Goal: Task Accomplishment & Management: Use online tool/utility

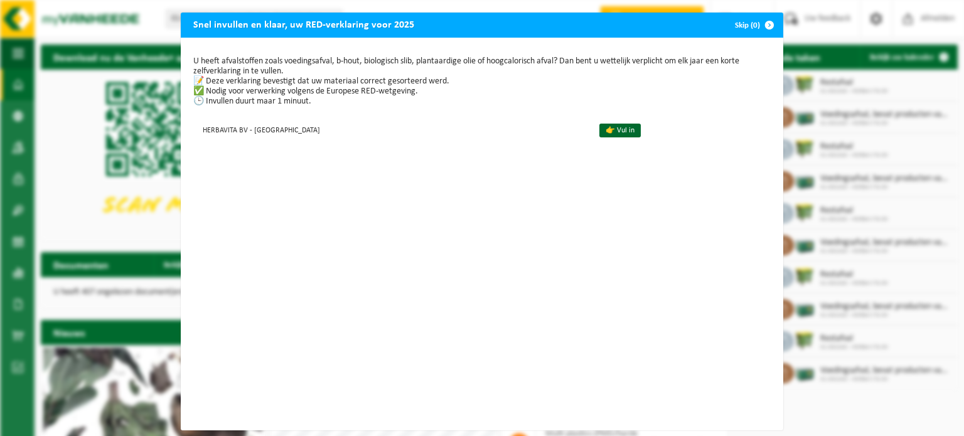
click at [765, 24] on span "button" at bounding box center [769, 25] width 25 height 25
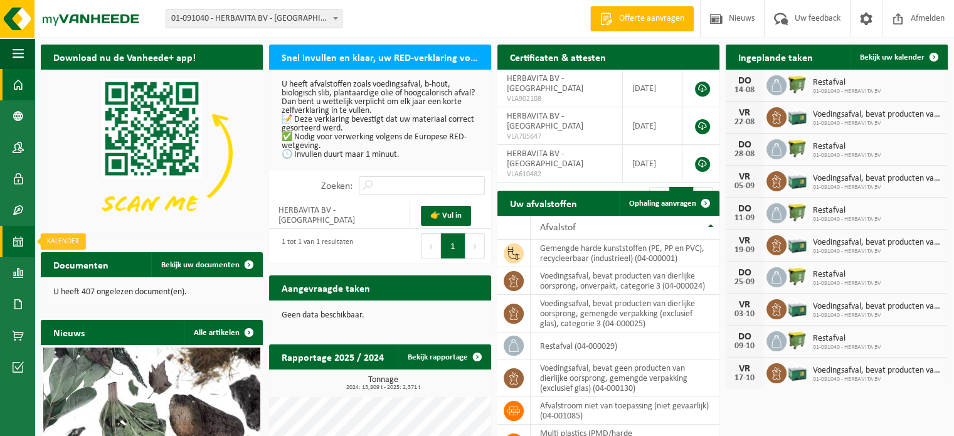
click at [20, 233] on span at bounding box center [18, 241] width 11 height 31
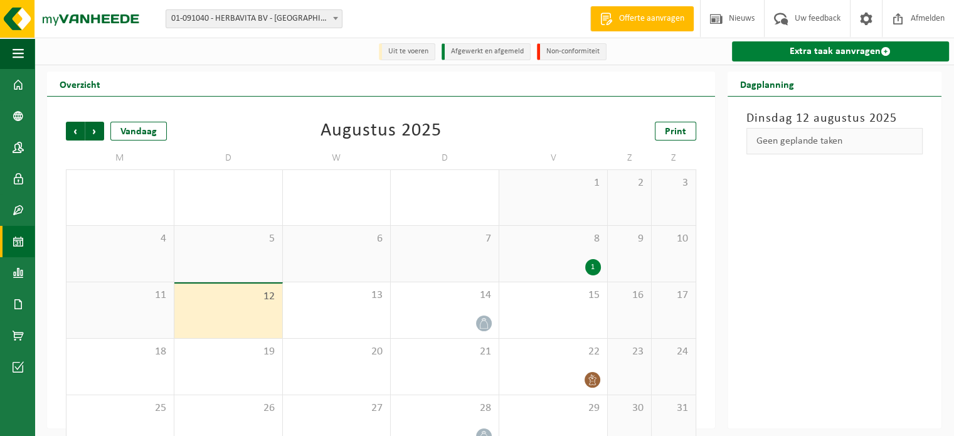
click at [823, 51] on link "Extra taak aanvragen" at bounding box center [841, 51] width 218 height 20
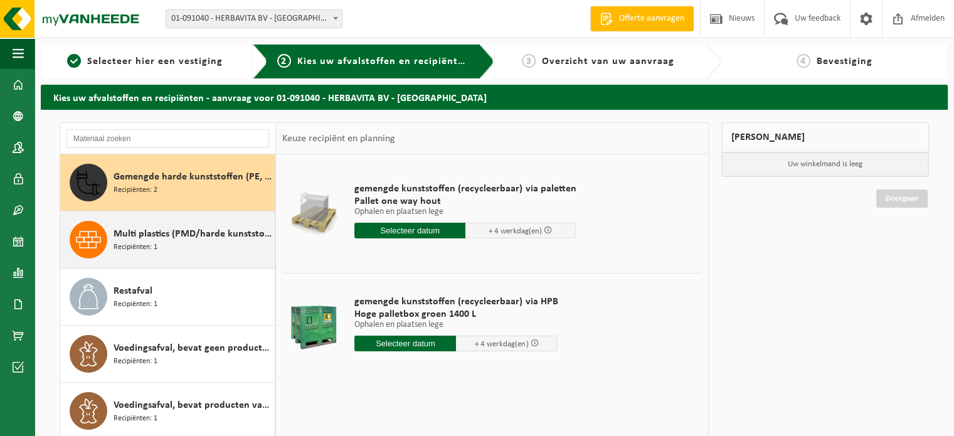
click at [203, 233] on span "Multi plastics (PMD/harde kunststoffen/spanbanden/EPS/folie naturel/folie gemen…" at bounding box center [193, 233] width 158 height 15
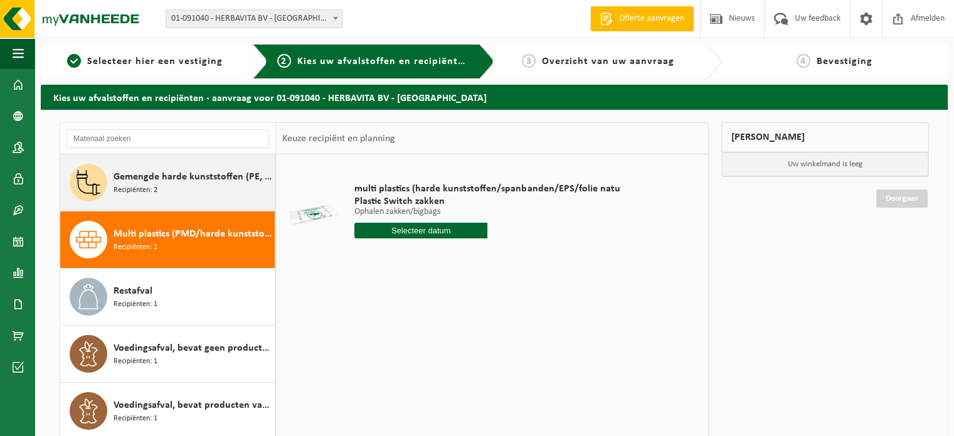
click at [196, 192] on div "Gemengde harde kunststoffen (PE, PP en PVC), recycleerbaar (industrieel) Recipi…" at bounding box center [193, 183] width 158 height 38
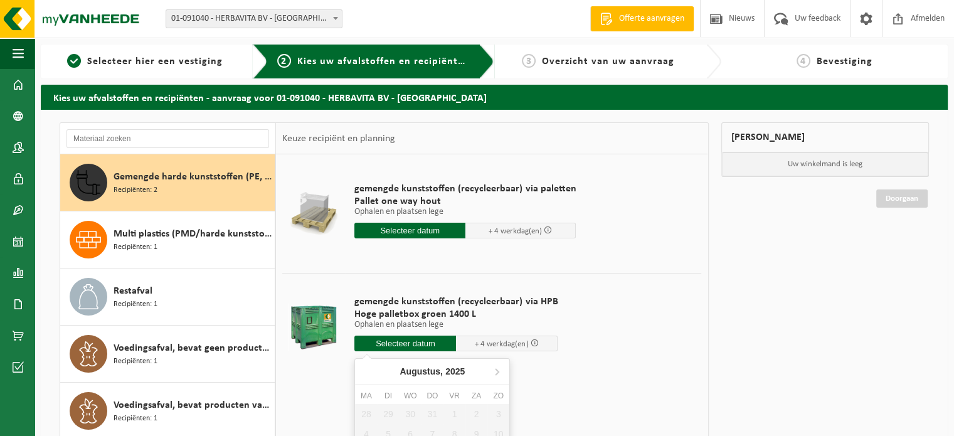
click at [419, 342] on input "text" at bounding box center [405, 344] width 102 height 16
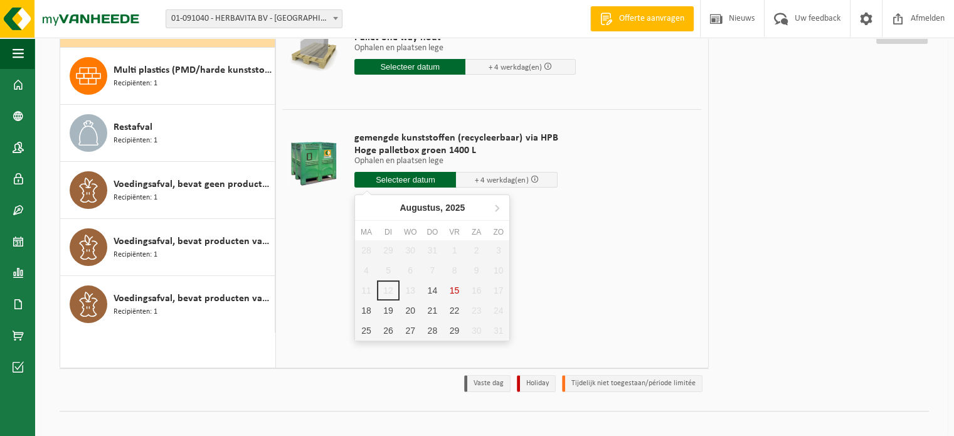
scroll to position [176, 0]
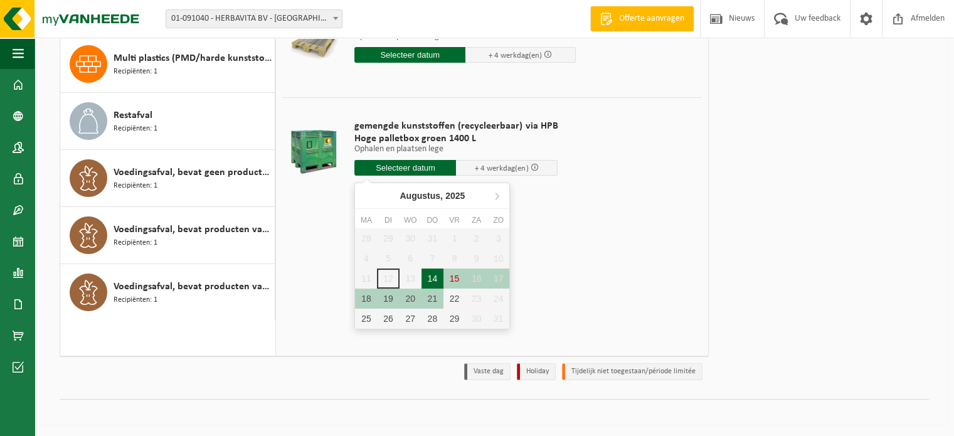
click at [430, 280] on div "14" at bounding box center [433, 278] width 22 height 20
type input "Van 2025-08-14"
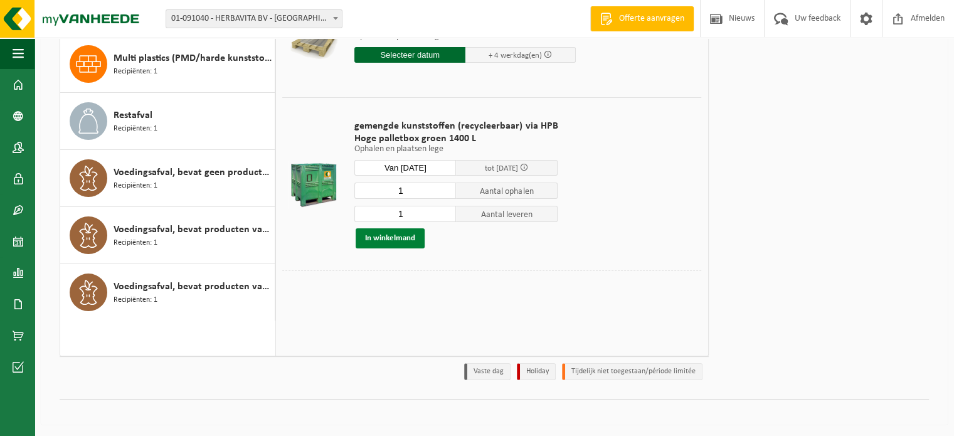
click at [390, 238] on button "In winkelmand" at bounding box center [390, 238] width 69 height 20
click at [403, 53] on input "text" at bounding box center [409, 55] width 111 height 16
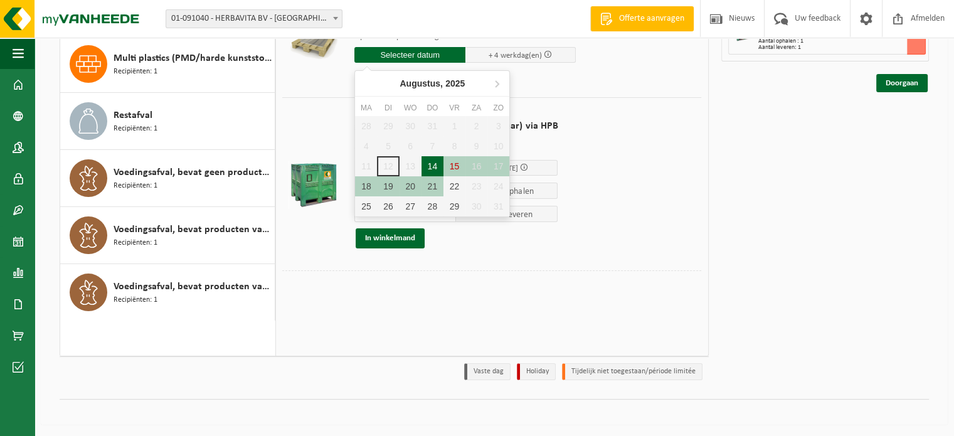
click at [439, 167] on div "14" at bounding box center [433, 166] width 22 height 20
type input "Van 2025-08-14"
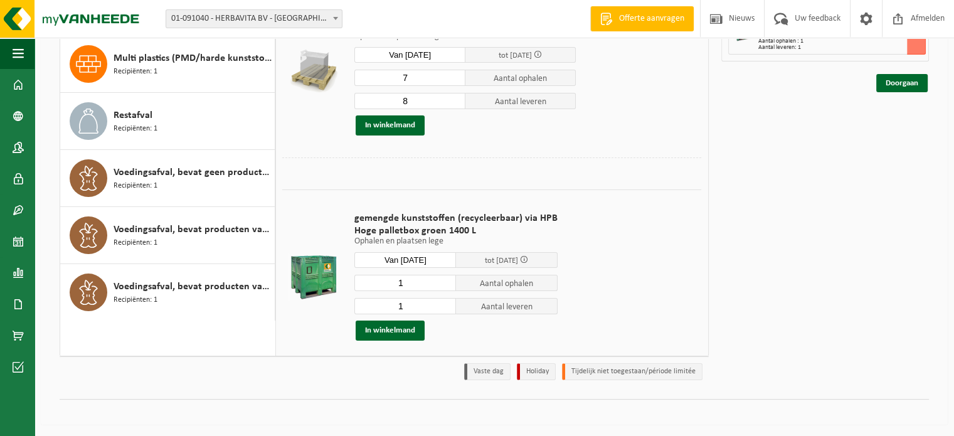
click at [452, 80] on input "7" at bounding box center [409, 78] width 111 height 16
click at [452, 80] on input "6" at bounding box center [409, 78] width 111 height 16
click at [452, 80] on input "4" at bounding box center [409, 78] width 111 height 16
click at [452, 80] on input "3" at bounding box center [409, 78] width 111 height 16
type input "4"
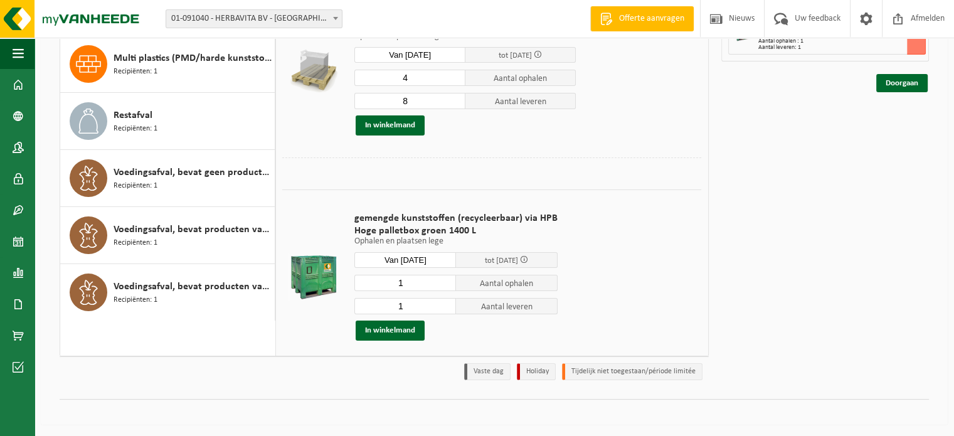
click at [451, 73] on input "4" at bounding box center [409, 78] width 111 height 16
click at [450, 100] on input "7" at bounding box center [409, 101] width 111 height 16
click at [450, 100] on input "6" at bounding box center [409, 101] width 111 height 16
click at [449, 100] on input "5" at bounding box center [409, 101] width 111 height 16
click at [449, 100] on input "4" at bounding box center [409, 101] width 111 height 16
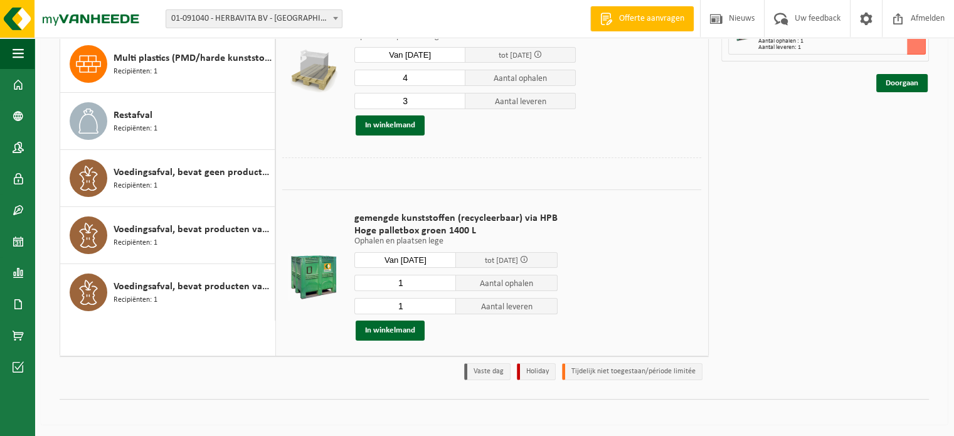
click at [449, 100] on input "3" at bounding box center [409, 101] width 111 height 16
click at [449, 100] on input "2" at bounding box center [409, 101] width 111 height 16
click at [449, 100] on input "1" at bounding box center [409, 101] width 111 height 16
type input "0"
click at [449, 100] on input "0" at bounding box center [409, 101] width 111 height 16
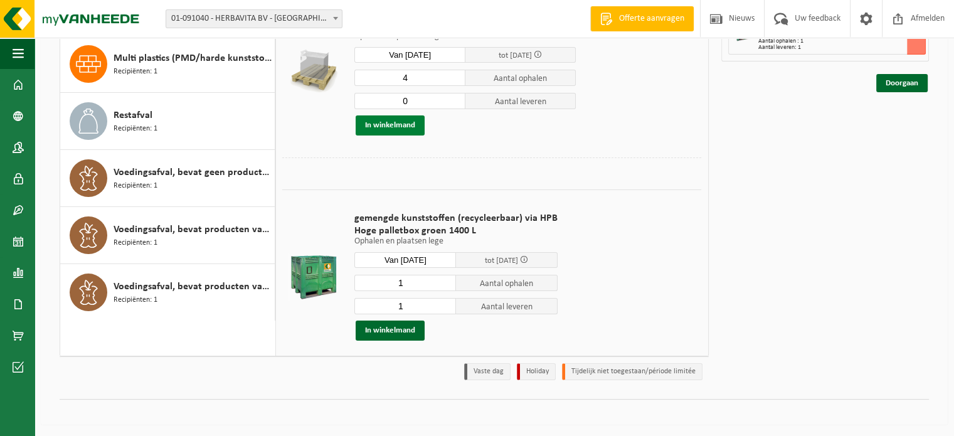
click at [400, 122] on button "In winkelmand" at bounding box center [390, 125] width 69 height 20
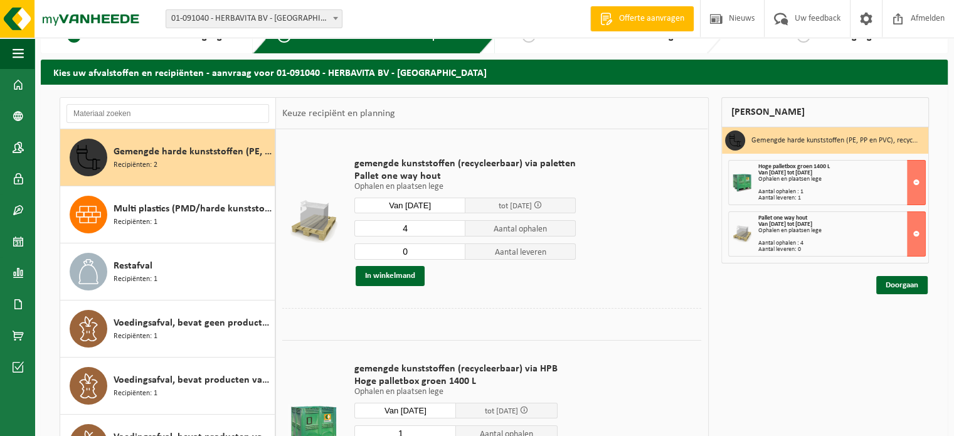
scroll to position [0, 0]
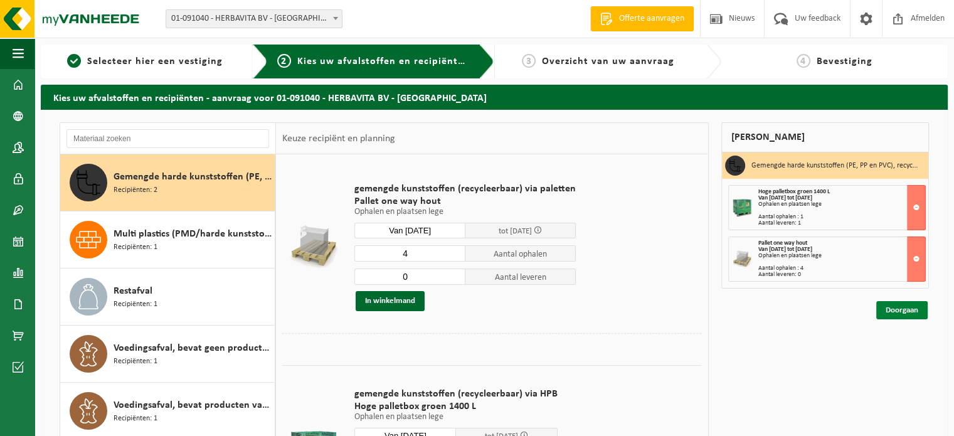
click at [900, 305] on link "Doorgaan" at bounding box center [901, 310] width 51 height 18
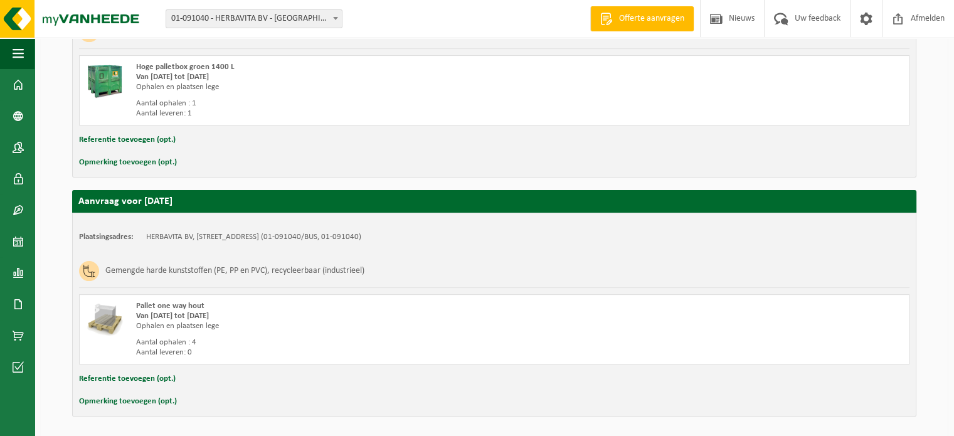
scroll to position [343, 0]
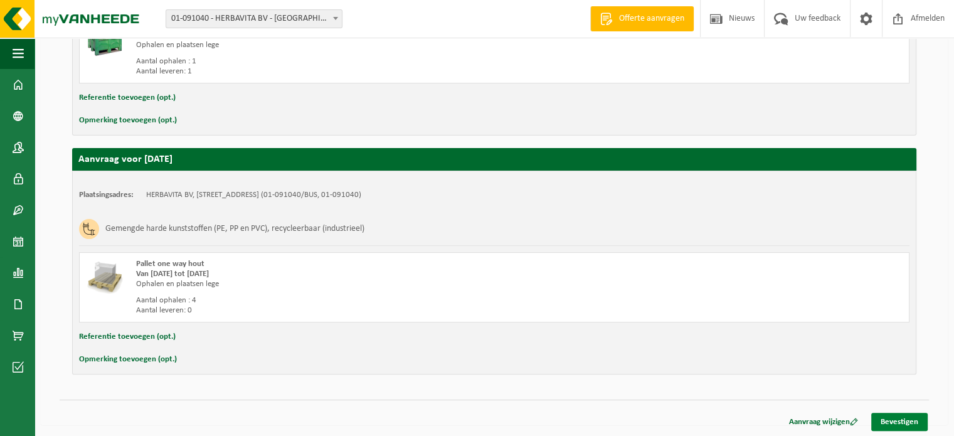
click at [893, 417] on link "Bevestigen" at bounding box center [899, 422] width 56 height 18
